Goal: Task Accomplishment & Management: Manage account settings

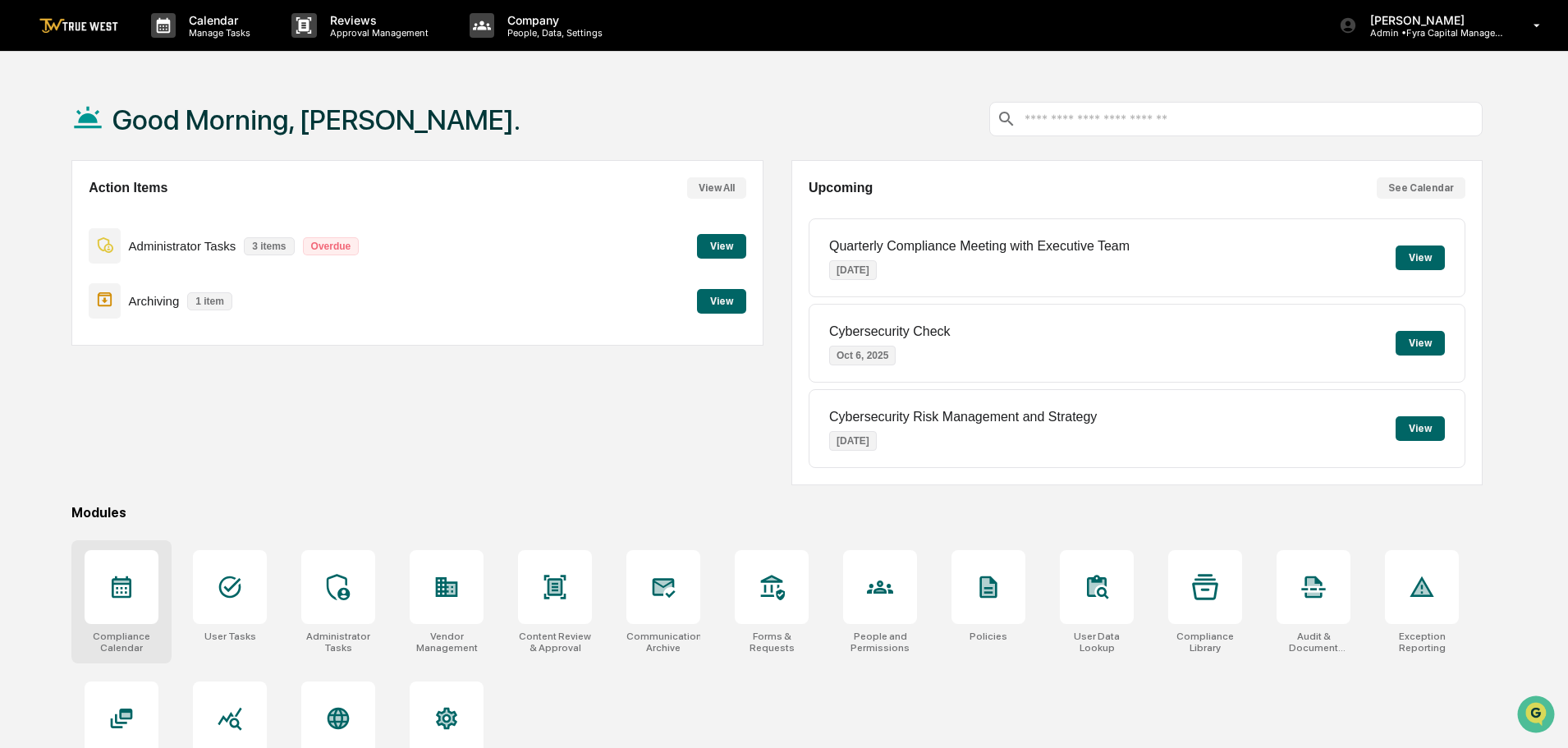
click at [121, 585] on icon at bounding box center [121, 587] width 26 height 26
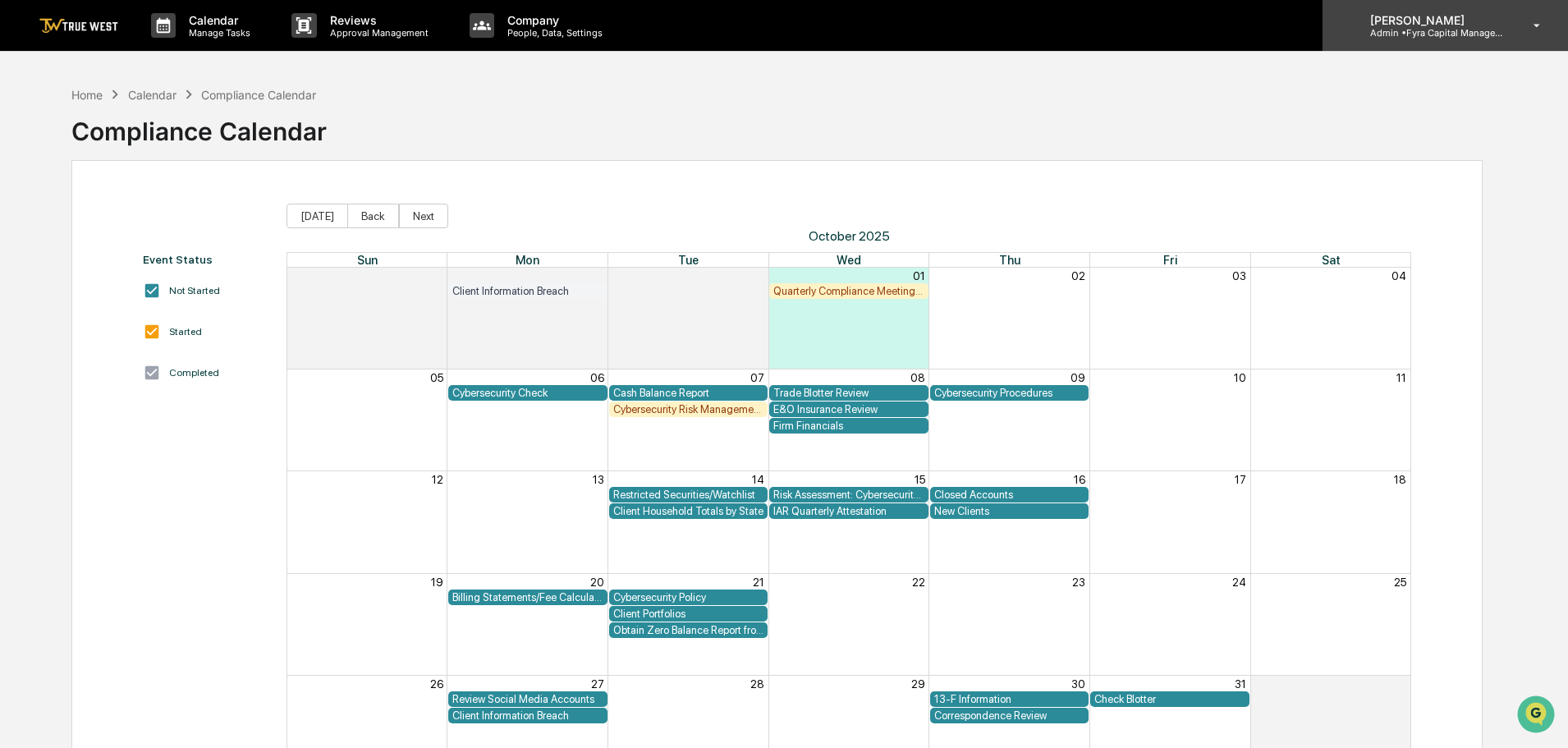
click at [1427, 24] on p "[PERSON_NAME]" at bounding box center [1433, 21] width 152 height 14
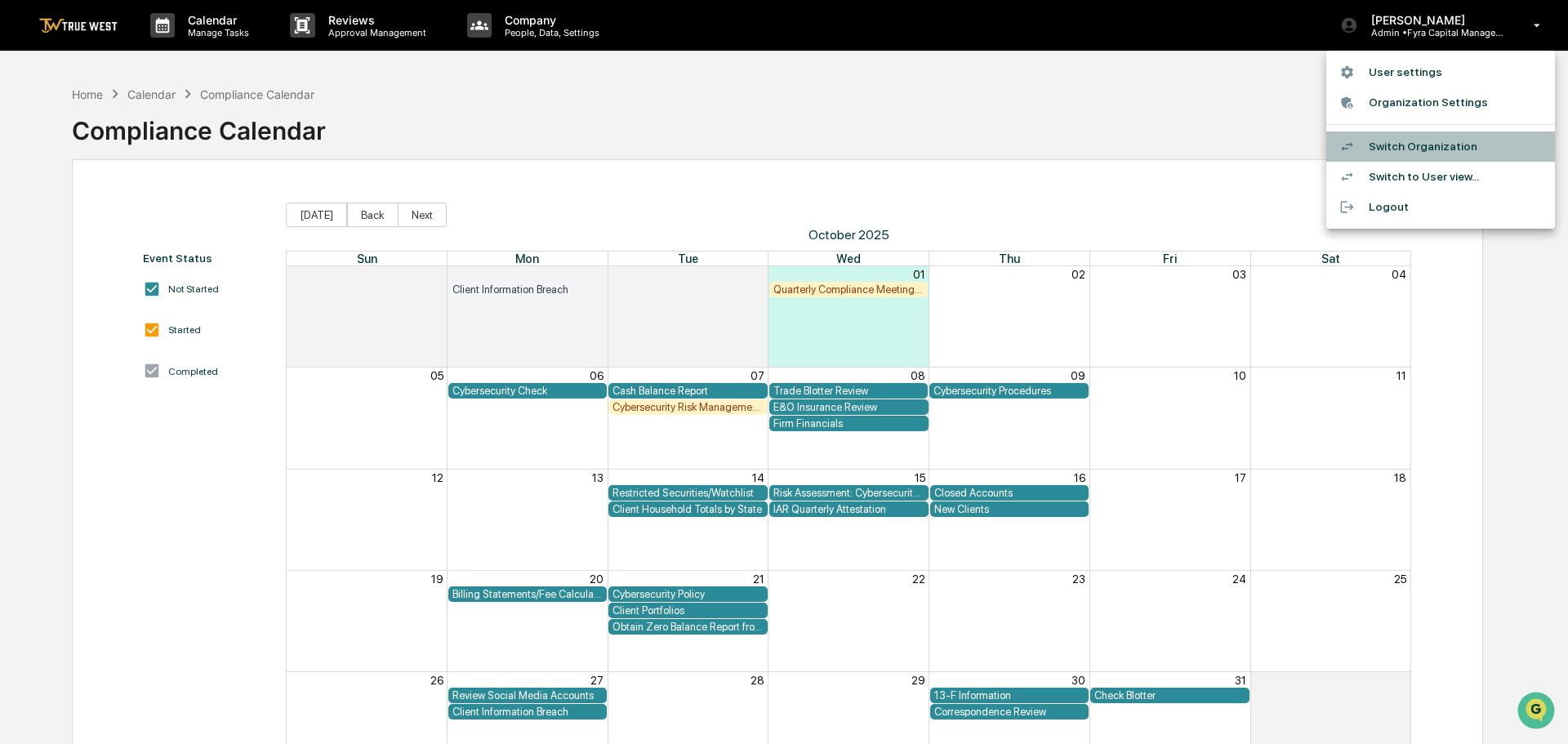
click at [1411, 149] on li "Switch Organization" at bounding box center [1440, 146] width 228 height 30
